Goal: Task Accomplishment & Management: Manage account settings

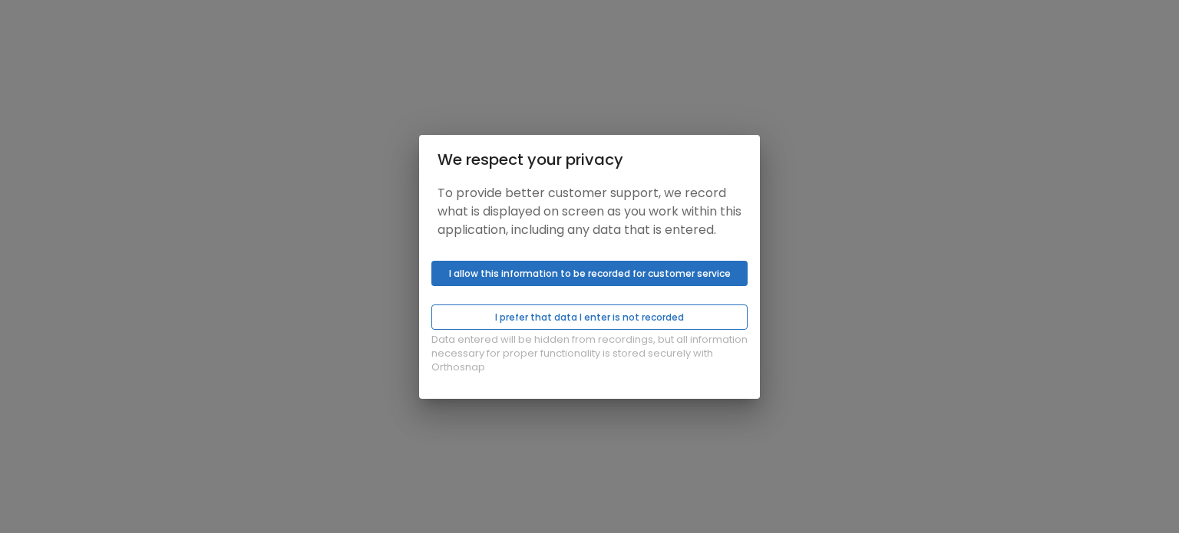
click at [565, 322] on button "I prefer that data I enter is not recorded" at bounding box center [589, 317] width 316 height 25
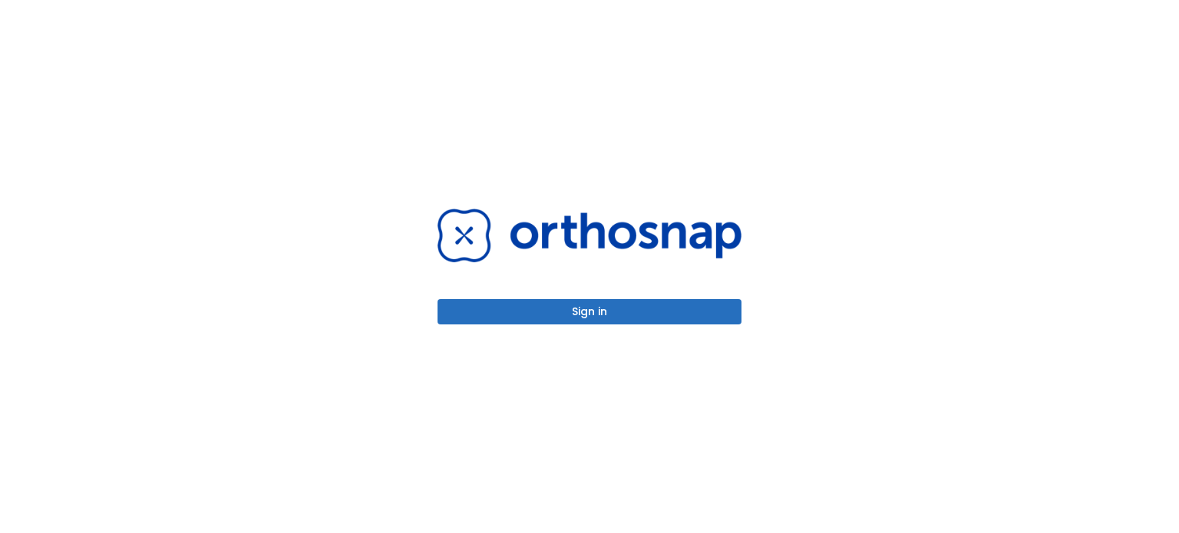
click at [583, 305] on button "Sign in" at bounding box center [589, 311] width 304 height 25
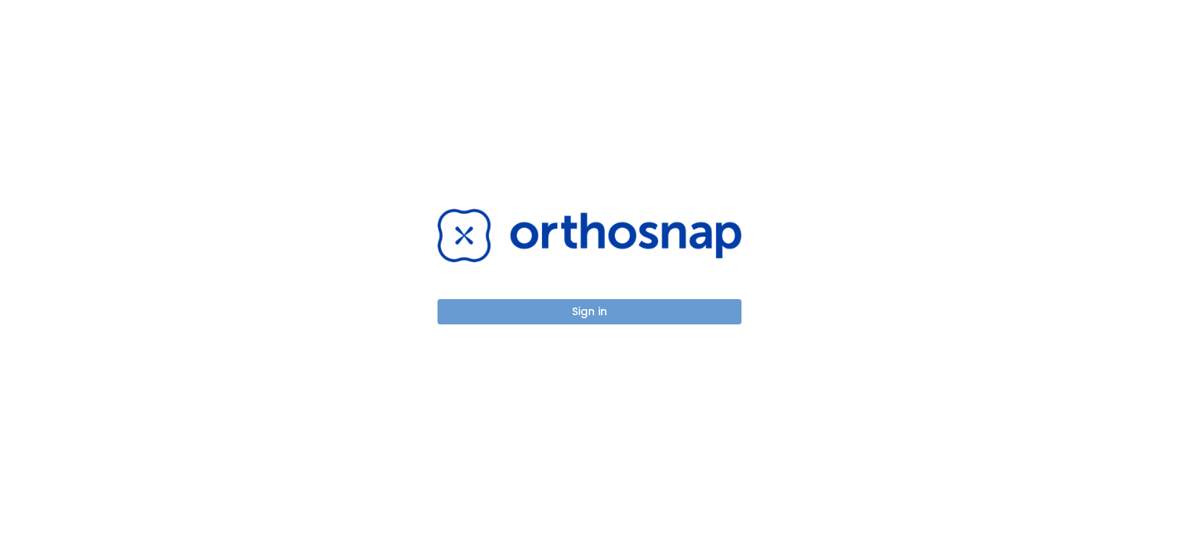
click at [612, 309] on button "Sign in" at bounding box center [589, 311] width 304 height 25
